Goal: Obtain resource: Obtain resource

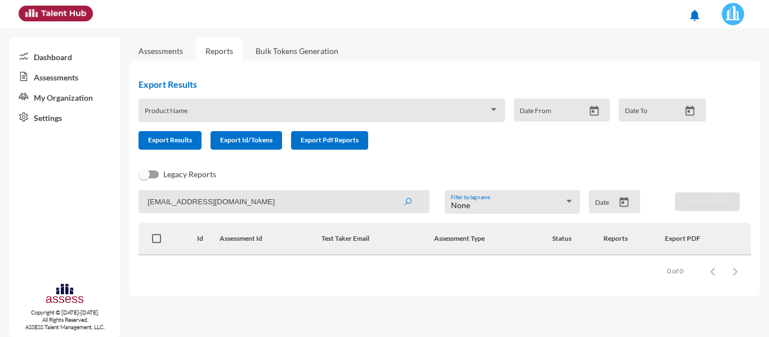
click at [220, 42] on link "Reports" at bounding box center [220, 51] width 46 height 28
click at [175, 50] on link "Assessments" at bounding box center [161, 51] width 44 height 10
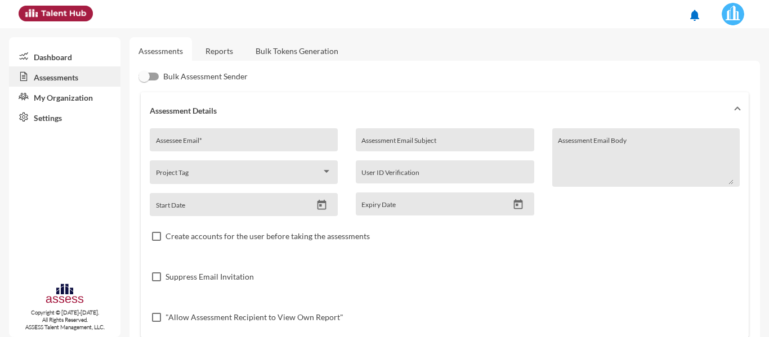
click at [231, 51] on link "Reports" at bounding box center [220, 51] width 46 height 28
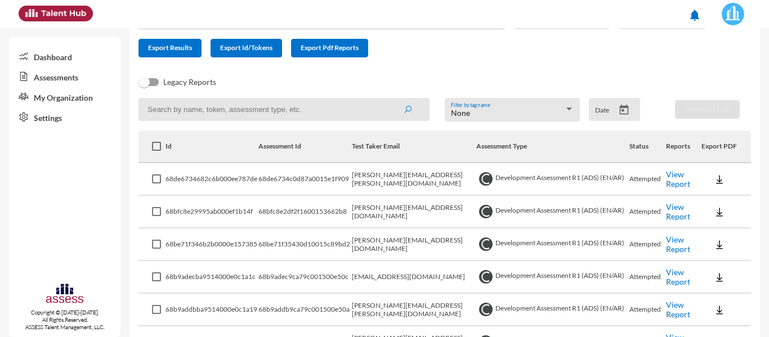
scroll to position [113, 0]
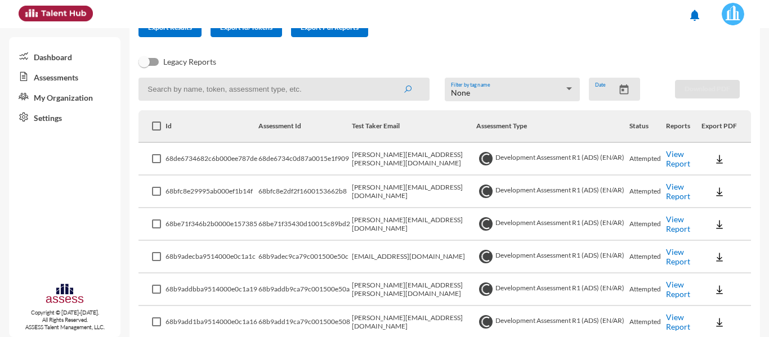
click at [608, 89] on input "Date" at bounding box center [605, 92] width 20 height 9
click at [627, 91] on button "Open calendar" at bounding box center [624, 90] width 20 height 12
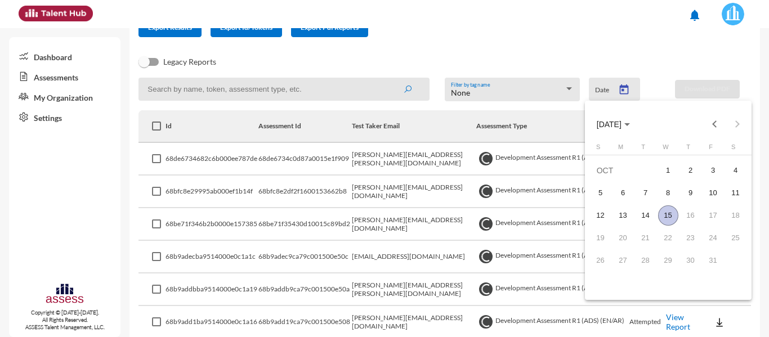
click at [667, 211] on div "15" at bounding box center [668, 216] width 20 height 20
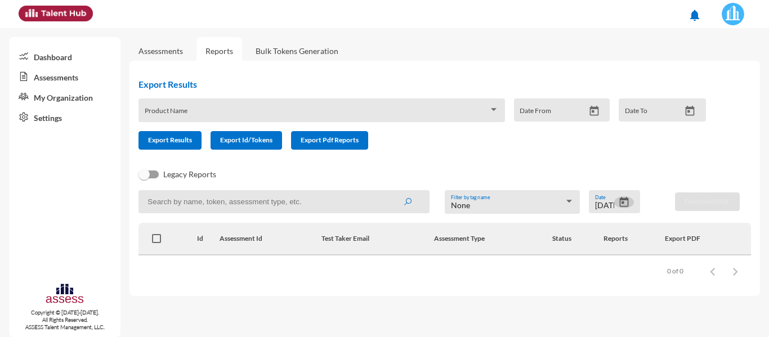
scroll to position [0, 0]
click at [622, 210] on div at bounding box center [624, 204] width 20 height 14
click at [621, 203] on icon "Open calendar" at bounding box center [624, 203] width 12 height 12
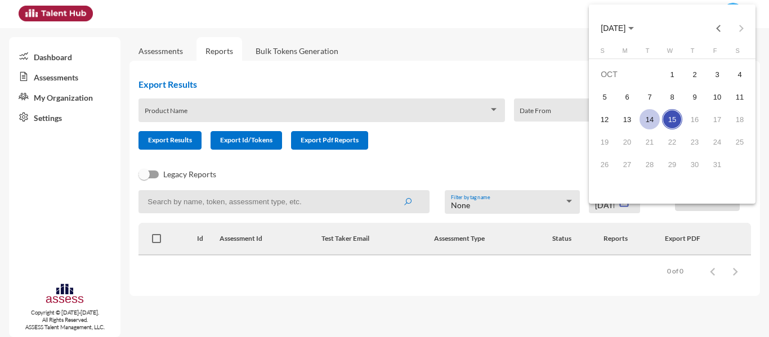
click at [651, 125] on div "14" at bounding box center [650, 119] width 20 height 20
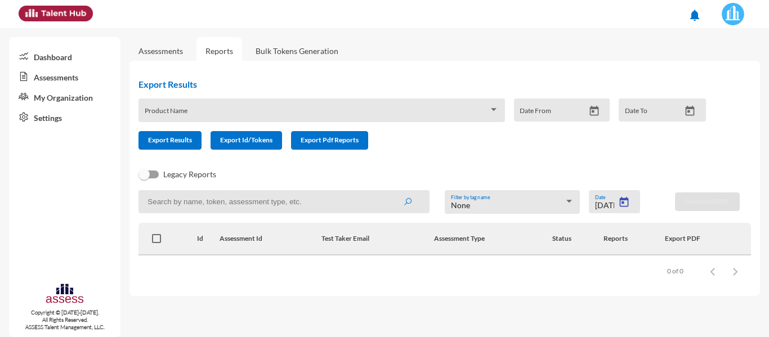
type input "[DATE]"
click at [733, 12] on img at bounding box center [733, 14] width 23 height 23
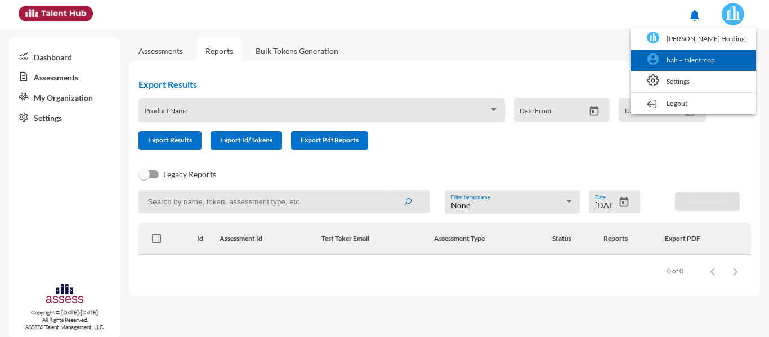
click at [711, 55] on link "hah – talent map" at bounding box center [693, 60] width 114 height 21
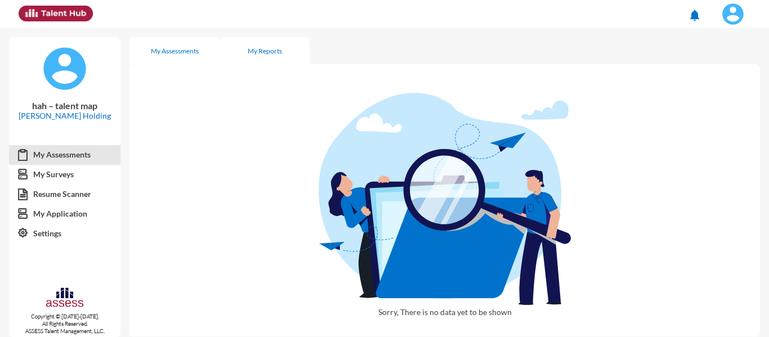
click at [262, 47] on div "My Reports" at bounding box center [265, 51] width 34 height 8
click at [737, 10] on img at bounding box center [733, 14] width 23 height 23
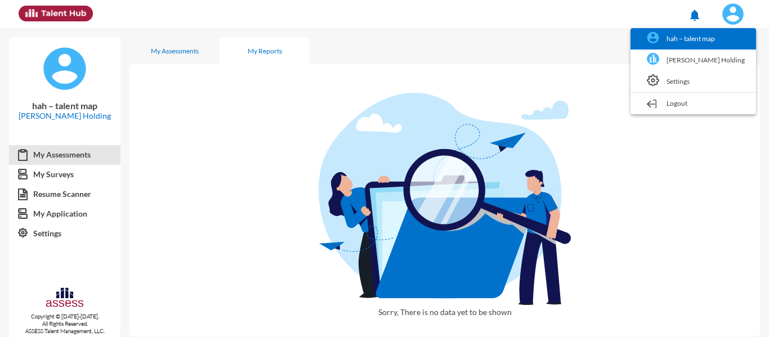
click at [685, 38] on link "hah – talent map" at bounding box center [693, 38] width 114 height 21
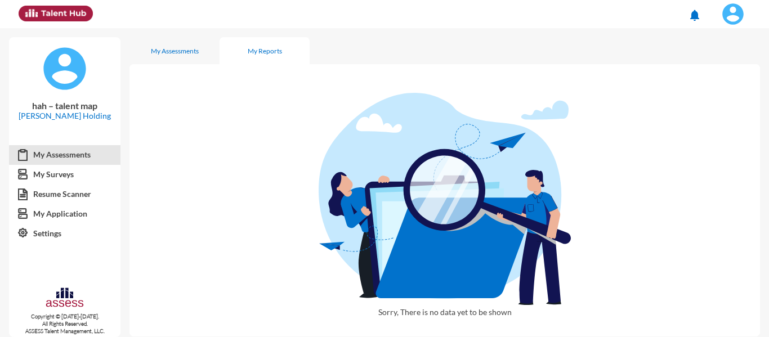
click at [740, 17] on img at bounding box center [733, 14] width 23 height 23
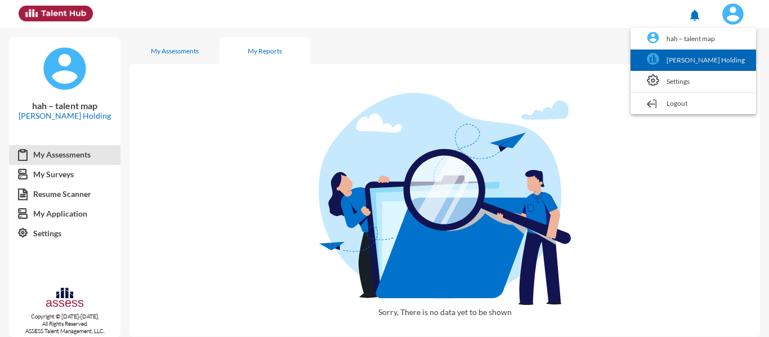
click at [713, 56] on link "[PERSON_NAME] Holding" at bounding box center [693, 60] width 114 height 21
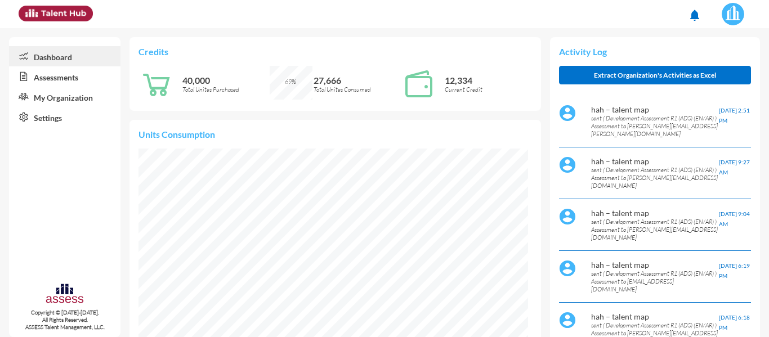
scroll to position [195, 390]
click at [46, 83] on link "Assessments" at bounding box center [65, 76] width 112 height 20
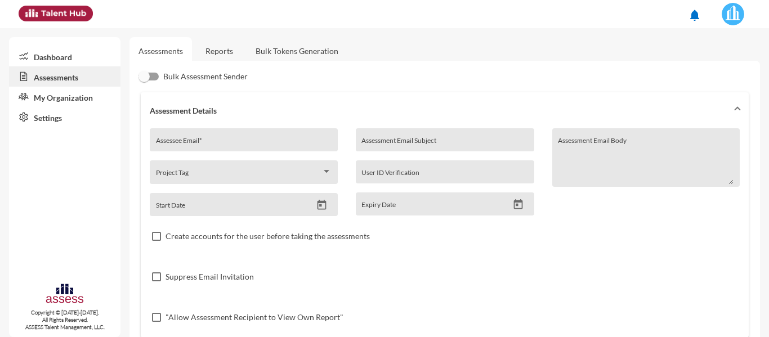
click at [222, 52] on link "Reports" at bounding box center [220, 51] width 46 height 28
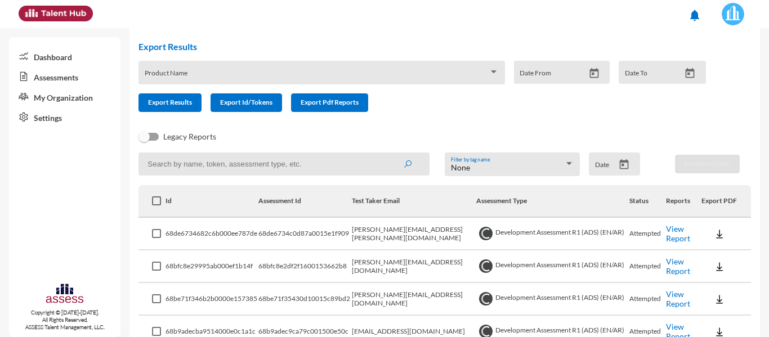
scroll to position [56, 0]
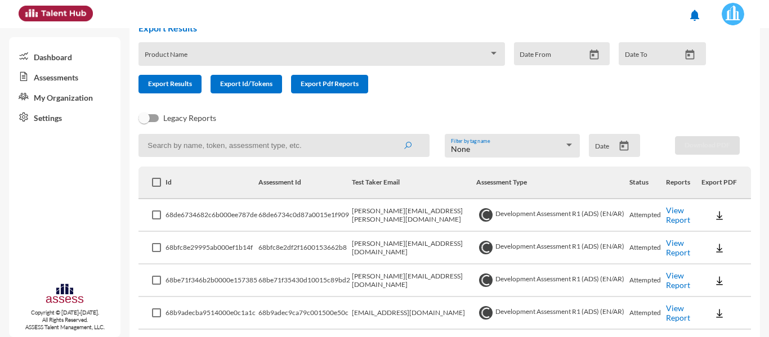
click at [288, 142] on input at bounding box center [284, 145] width 291 height 23
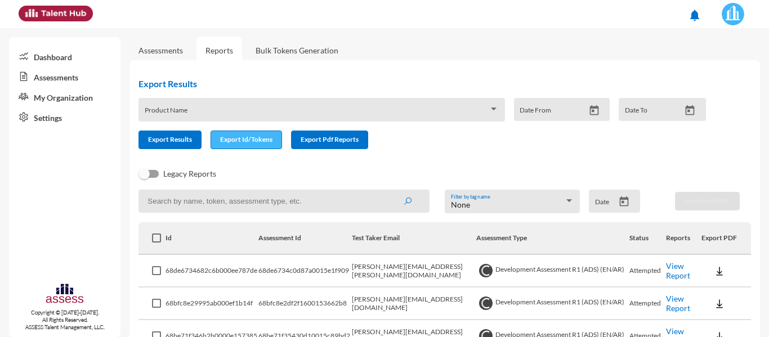
scroll to position [0, 0]
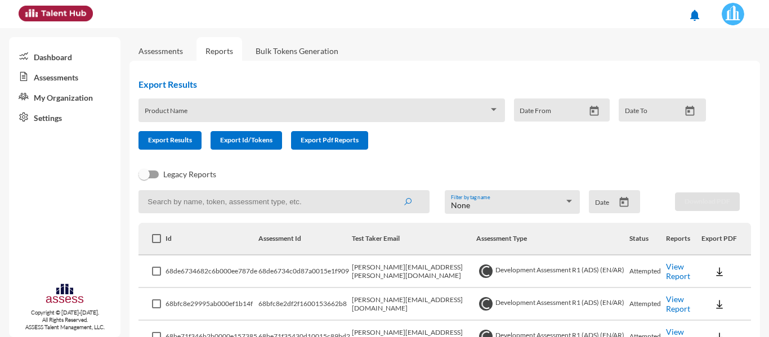
click at [206, 106] on div "Product Name" at bounding box center [322, 113] width 354 height 17
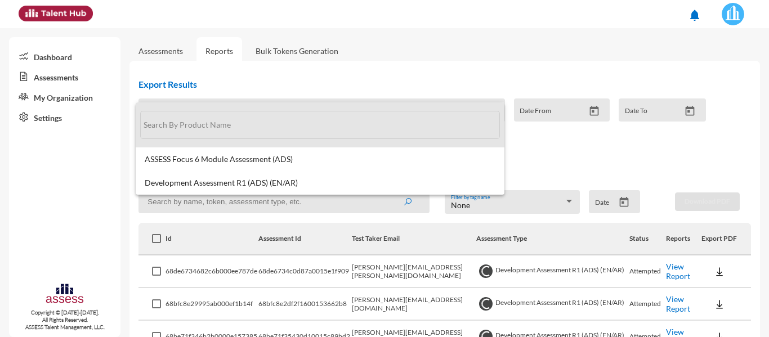
click at [206, 106] on span at bounding box center [320, 125] width 360 height 45
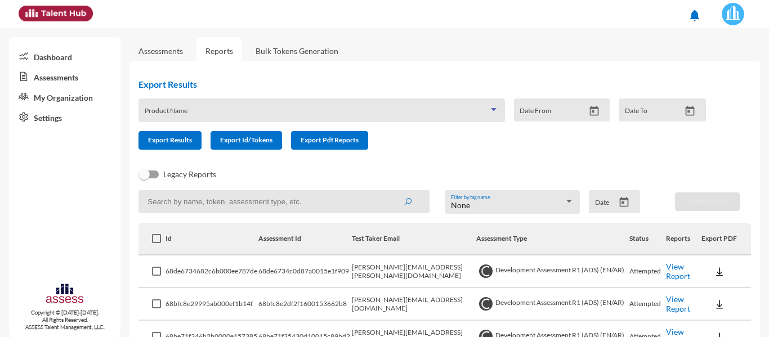
click at [174, 203] on input at bounding box center [284, 201] width 291 height 23
click at [390, 191] on button "submit" at bounding box center [408, 201] width 36 height 20
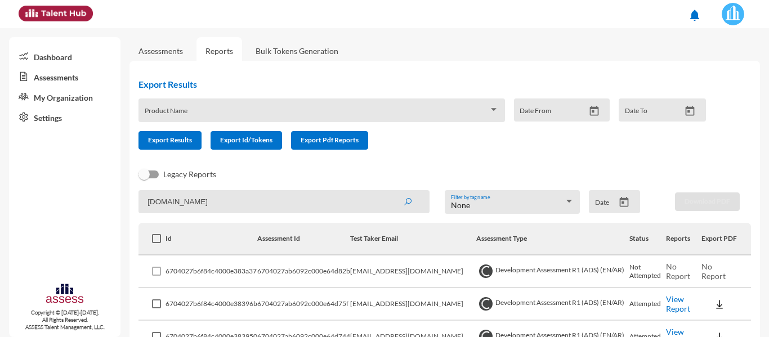
type input "[DOMAIN_NAME]"
click at [390, 191] on button "submit" at bounding box center [408, 201] width 36 height 20
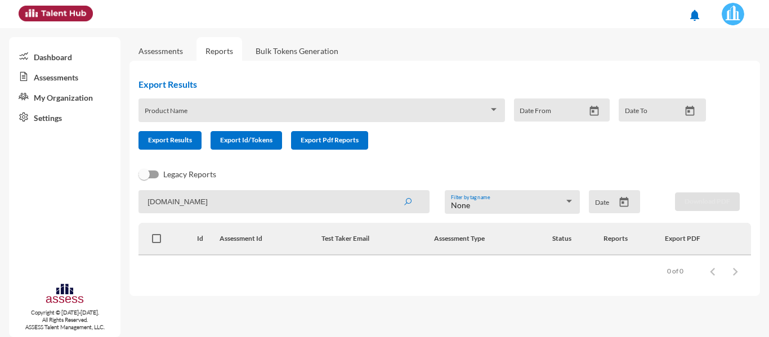
drag, startPoint x: 246, startPoint y: 193, endPoint x: 106, endPoint y: 197, distance: 139.8
click at [106, 197] on mat-sidenav-container "Dashboard Assessments My Organization Settings Copyright © [DATE]-[DATE]. All R…" at bounding box center [384, 182] width 769 height 309
click at [491, 171] on div "Legacy Reports" at bounding box center [436, 179] width 613 height 23
click at [335, 195] on input "[DOMAIN_NAME]" at bounding box center [284, 201] width 291 height 23
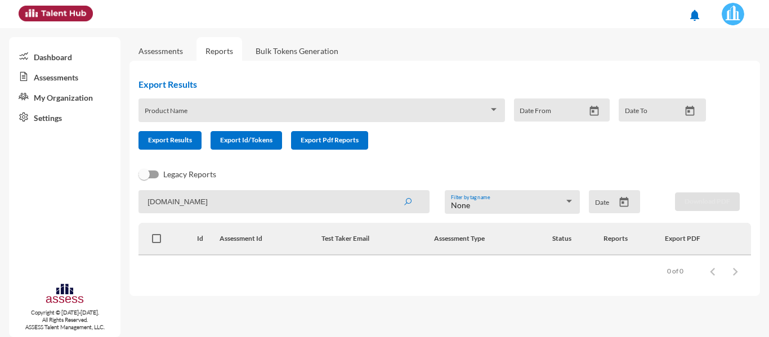
click at [335, 195] on input "[DOMAIN_NAME]" at bounding box center [284, 201] width 291 height 23
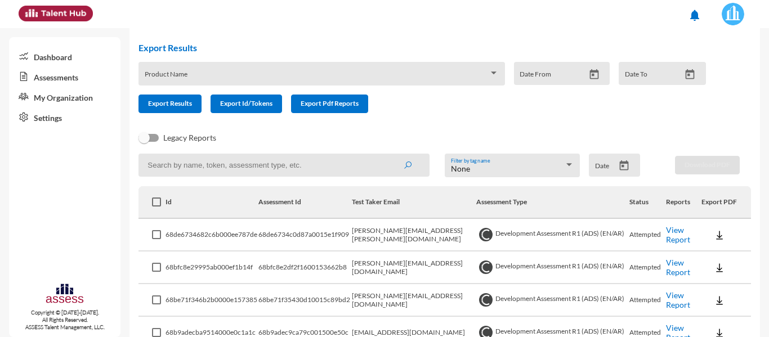
scroll to position [56, 0]
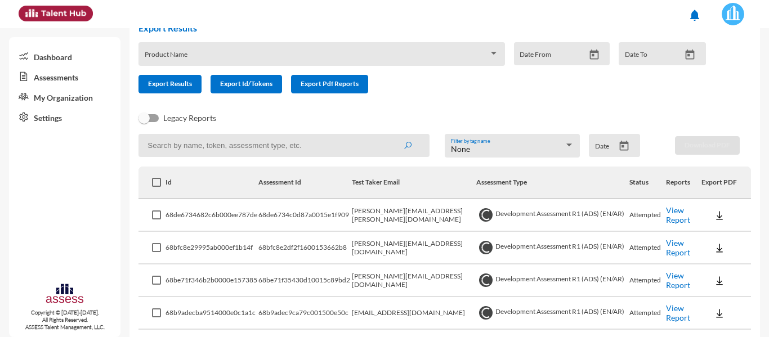
click at [284, 149] on input at bounding box center [284, 145] width 291 height 23
click at [390, 135] on button "submit" at bounding box center [408, 145] width 36 height 20
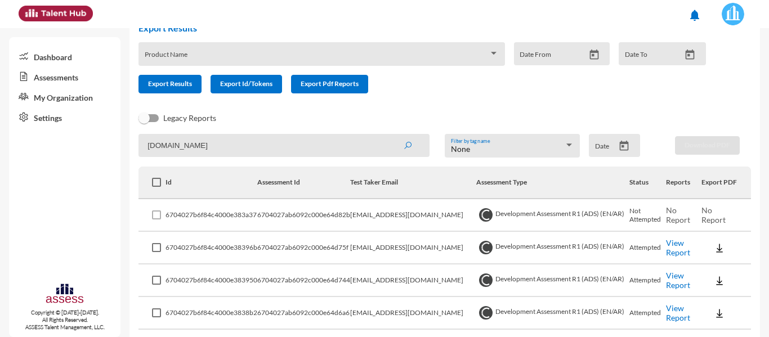
type input "[DOMAIN_NAME]"
click at [390, 135] on button "submit" at bounding box center [408, 145] width 36 height 20
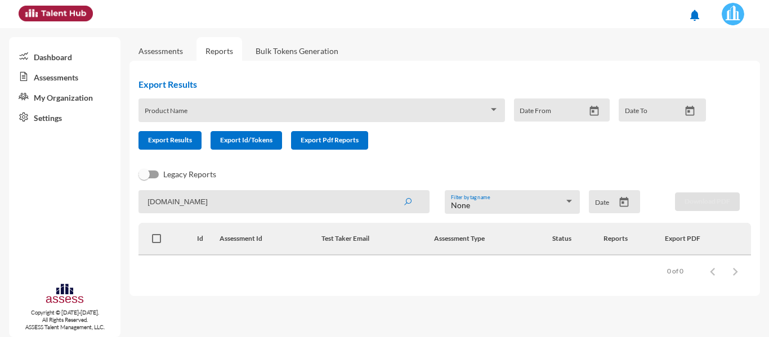
scroll to position [0, 0]
click at [648, 113] on input "Date To" at bounding box center [653, 114] width 56 height 9
click at [688, 105] on icon "Open calendar" at bounding box center [690, 111] width 12 height 12
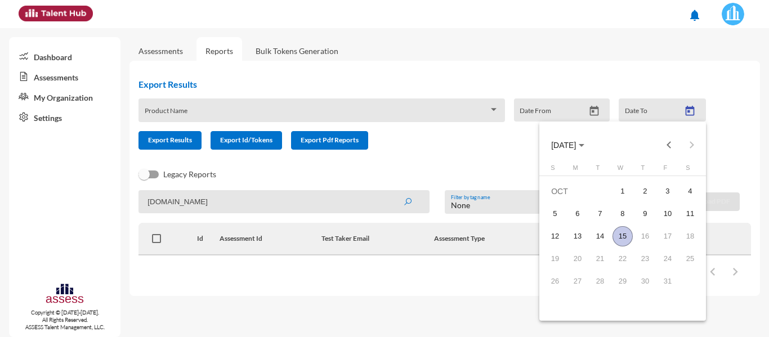
click at [627, 235] on div "15" at bounding box center [623, 236] width 20 height 20
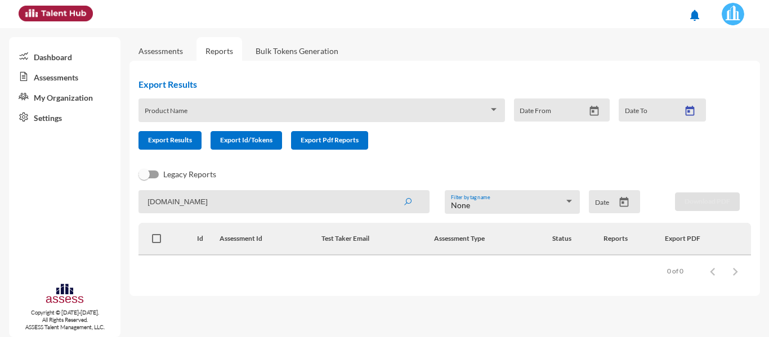
type input "[DATE]"
click at [596, 113] on icon "Open calendar" at bounding box center [595, 111] width 12 height 12
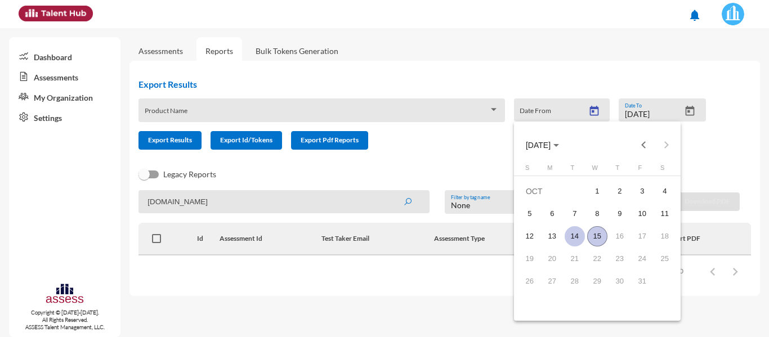
click at [580, 239] on div "14" at bounding box center [575, 236] width 20 height 20
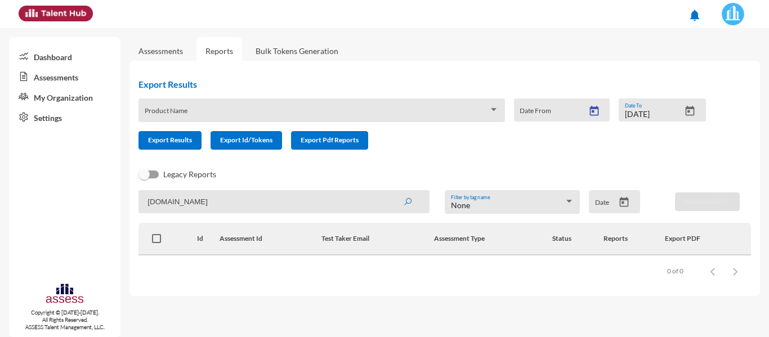
type input "[DATE]"
click at [480, 140] on form "Product Name 10/14/2025 Date From 10/15/2025 Date To Export Results Export Id/T…" at bounding box center [427, 124] width 577 height 51
click at [154, 143] on span "Export Results" at bounding box center [170, 140] width 44 height 8
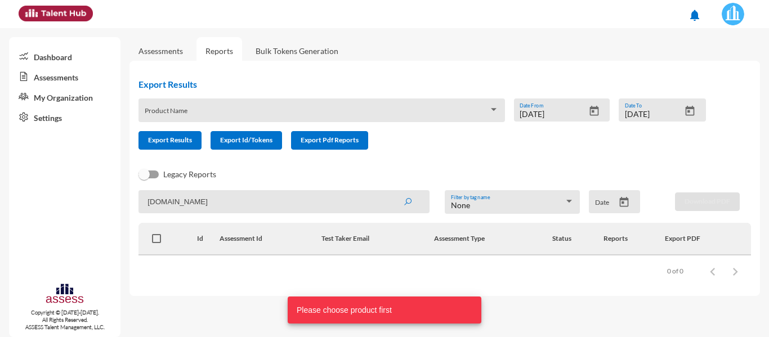
click at [343, 109] on div "Product Name" at bounding box center [322, 113] width 354 height 17
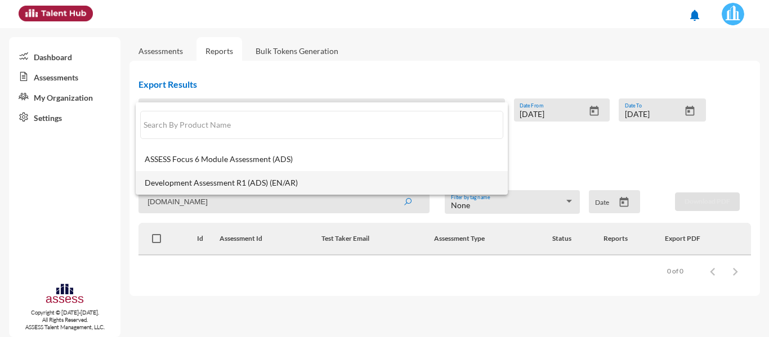
click at [191, 185] on span "Development Assessment R1 (ADS) (EN/AR)" at bounding box center [322, 183] width 354 height 9
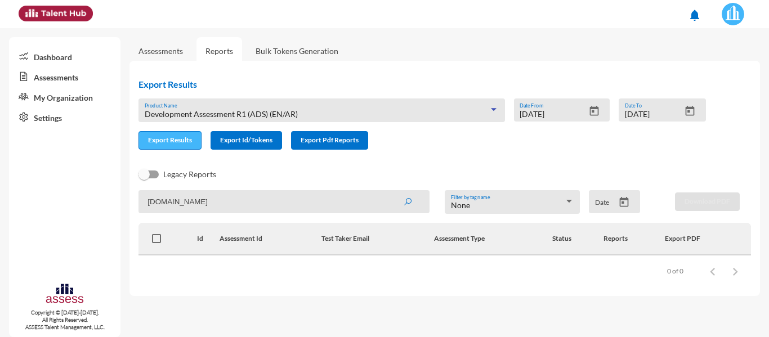
click at [168, 136] on span "Export Results" at bounding box center [170, 140] width 44 height 8
click at [228, 205] on input "[DOMAIN_NAME]" at bounding box center [284, 201] width 291 height 23
click at [227, 205] on input "[DOMAIN_NAME]" at bounding box center [284, 201] width 291 height 23
click at [224, 205] on input "[DOMAIN_NAME]" at bounding box center [284, 201] width 291 height 23
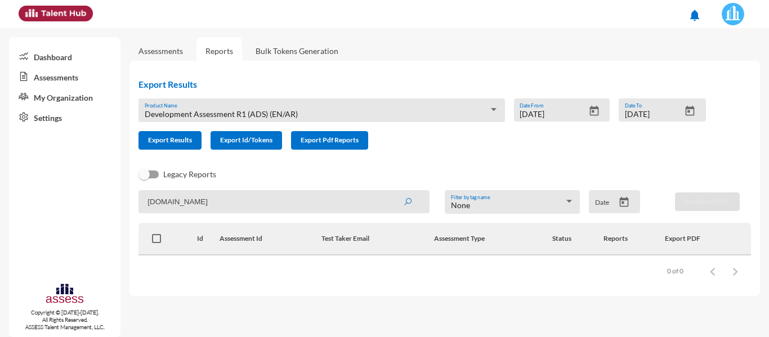
click at [224, 205] on input "[DOMAIN_NAME]" at bounding box center [284, 201] width 291 height 23
paste input "mohamed.ewais@hassanallam.com"
drag, startPoint x: 332, startPoint y: 199, endPoint x: 204, endPoint y: 207, distance: 128.1
click at [204, 207] on input "mohamed.ewais@hassanallam.com" at bounding box center [284, 201] width 291 height 23
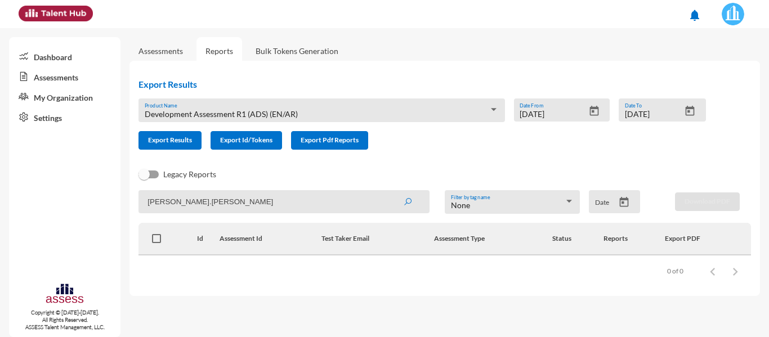
click at [271, 204] on input "mohamed.ewais" at bounding box center [284, 201] width 291 height 23
type input "mohamed.ewais"
click at [390, 191] on button "submit" at bounding box center [408, 201] width 36 height 20
click at [314, 274] on div "Items per page: 100 0 of 0" at bounding box center [445, 272] width 613 height 32
